Goal: Transaction & Acquisition: Book appointment/travel/reservation

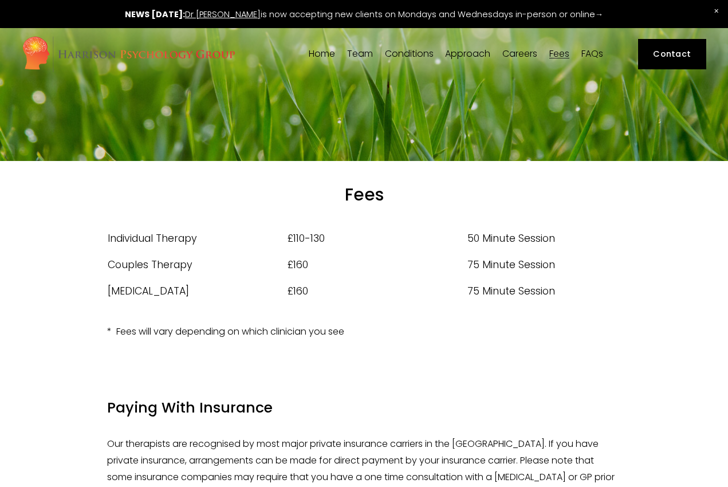
click at [367, 55] on span "Team" at bounding box center [360, 53] width 26 height 9
click at [0, 0] on span "[PERSON_NAME]" at bounding box center [0, 0] width 0 height 0
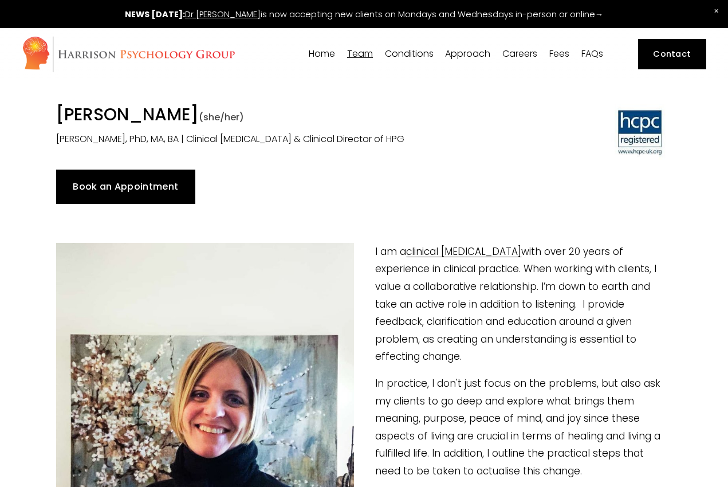
click at [120, 191] on link "Book an Appointment" at bounding box center [125, 187] width 139 height 34
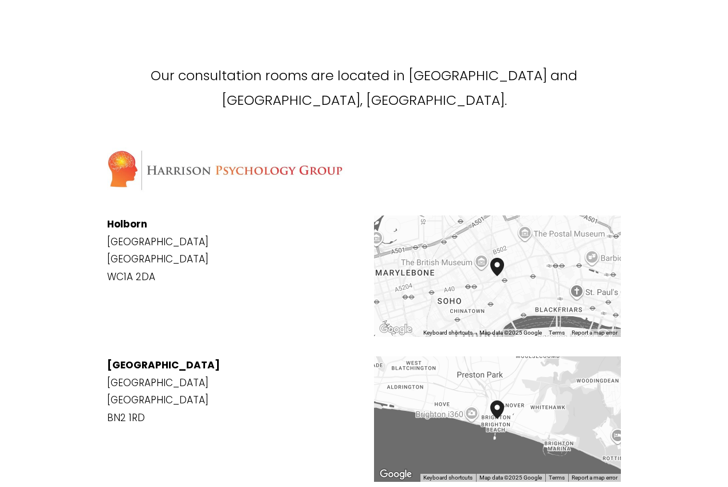
scroll to position [1189, 0]
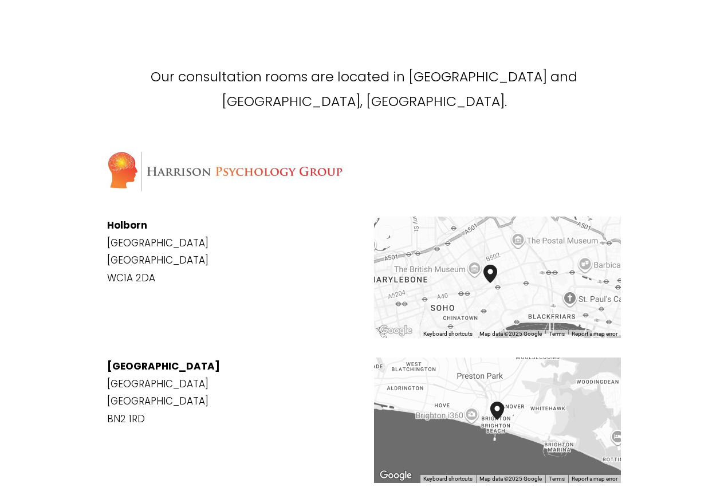
drag, startPoint x: 552, startPoint y: 226, endPoint x: 545, endPoint y: 233, distance: 10.1
click at [545, 233] on div at bounding box center [497, 277] width 247 height 121
click at [513, 229] on div at bounding box center [497, 277] width 247 height 121
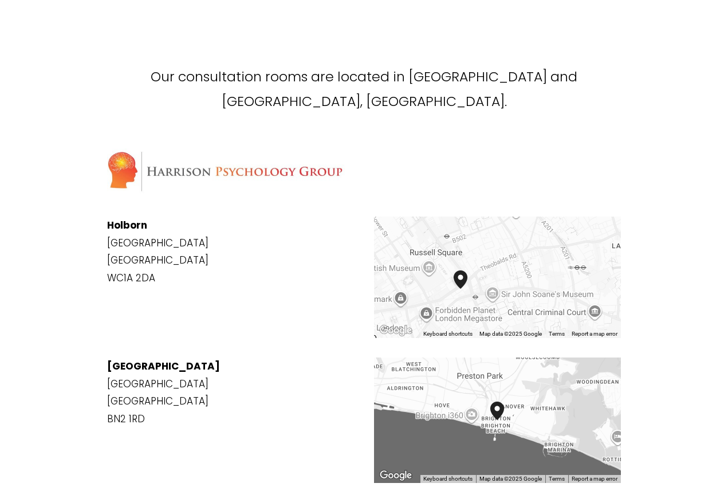
drag, startPoint x: 527, startPoint y: 247, endPoint x: 519, endPoint y: 238, distance: 11.4
click at [519, 238] on div at bounding box center [497, 277] width 247 height 121
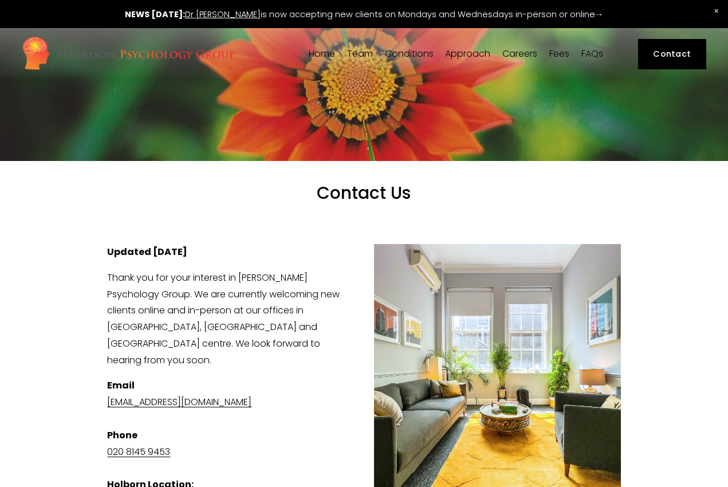
scroll to position [0, 0]
